Goal: Navigation & Orientation: Find specific page/section

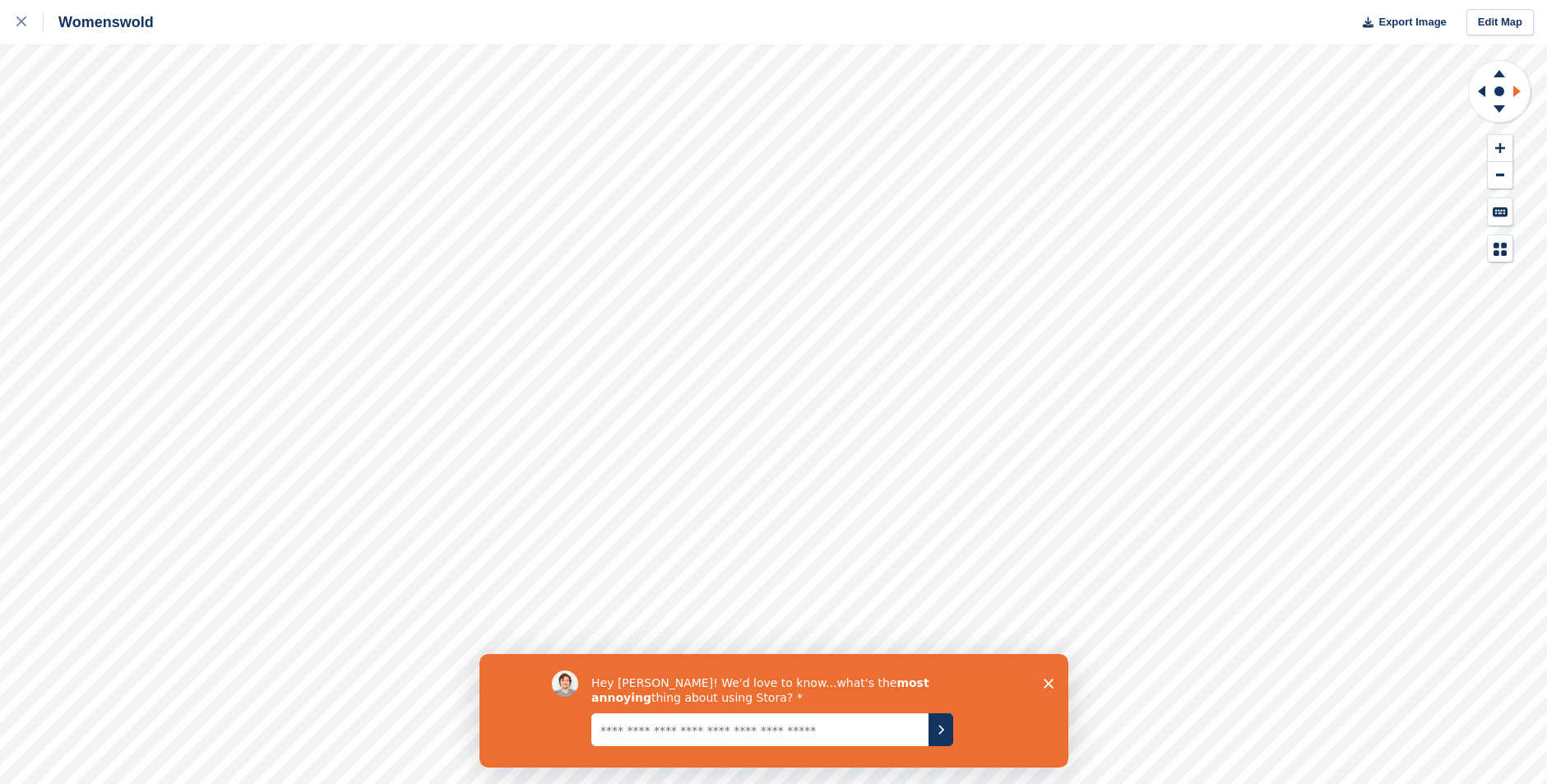
click at [1511, 88] on icon at bounding box center [1520, 91] width 20 height 43
click at [1478, 90] on icon at bounding box center [1479, 91] width 20 height 43
click at [1478, 89] on icon at bounding box center [1479, 91] width 20 height 43
